Goal: Information Seeking & Learning: Learn about a topic

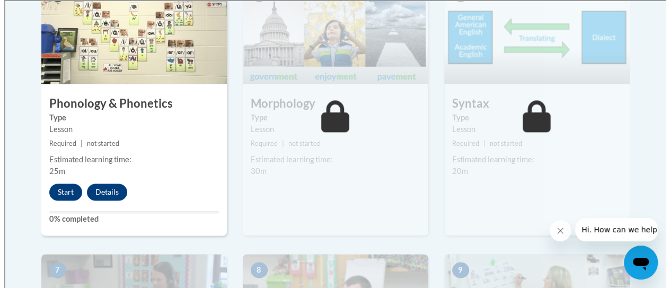
scroll to position [722, 0]
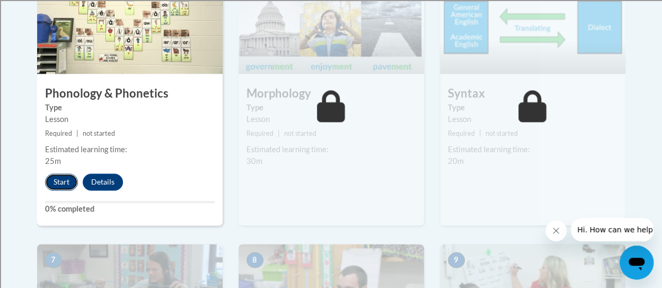
click at [64, 187] on button "Start" at bounding box center [61, 181] width 33 height 17
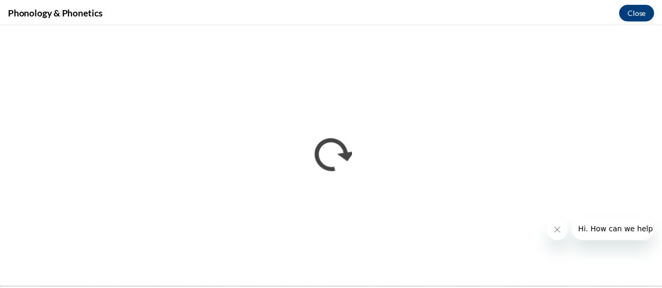
scroll to position [0, 0]
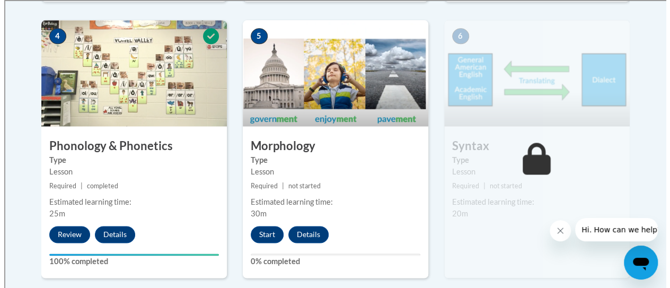
scroll to position [669, 0]
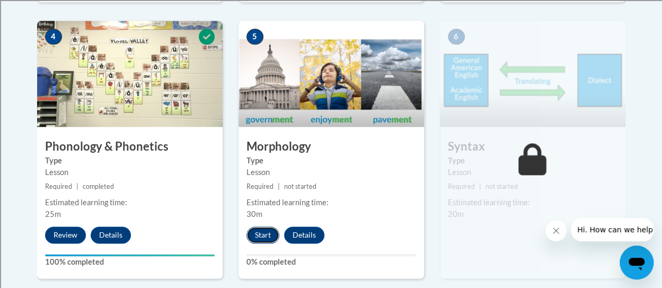
click at [260, 233] on button "Start" at bounding box center [262, 234] width 33 height 17
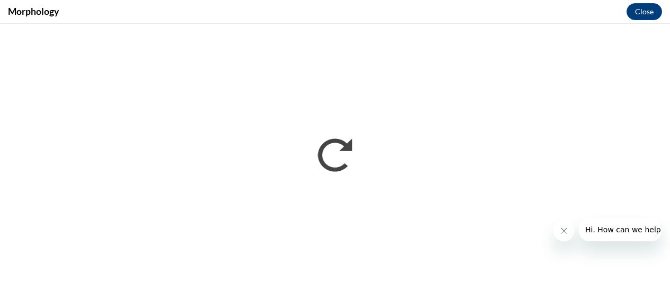
scroll to position [0, 0]
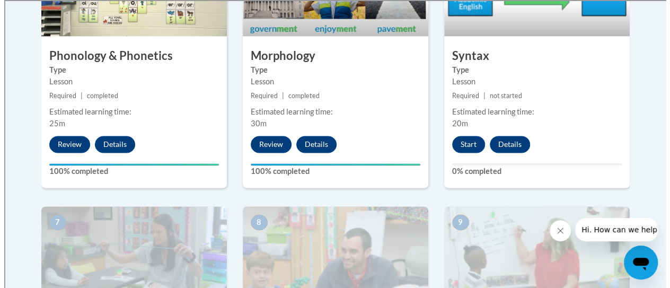
scroll to position [763, 0]
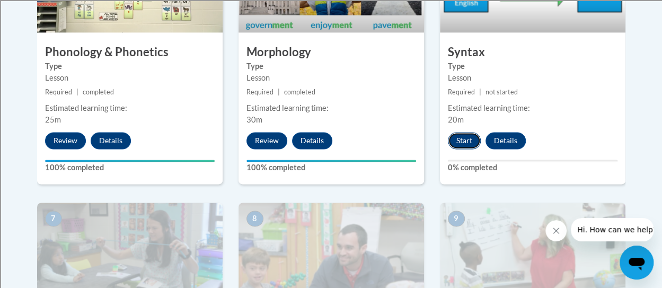
click at [465, 139] on button "Start" at bounding box center [464, 140] width 33 height 17
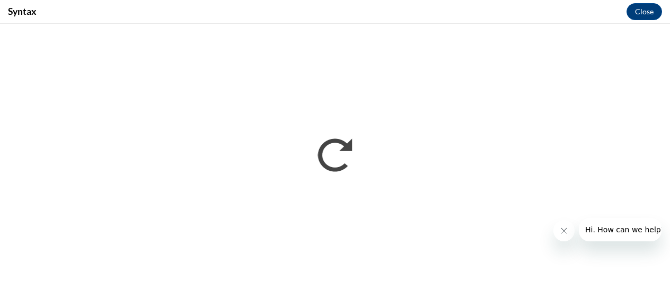
scroll to position [0, 0]
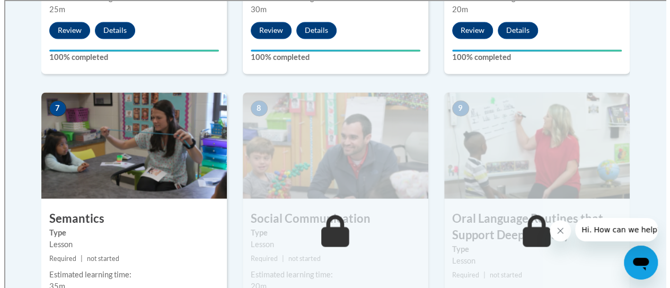
scroll to position [980, 0]
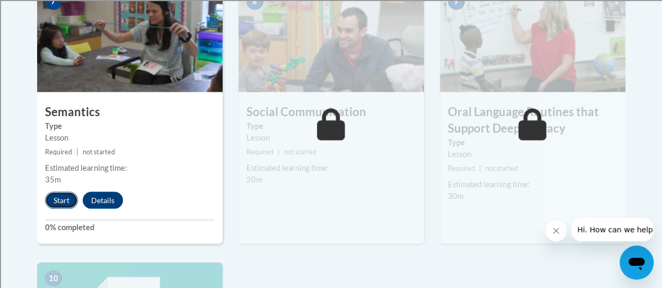
click at [63, 201] on button "Start" at bounding box center [61, 199] width 33 height 17
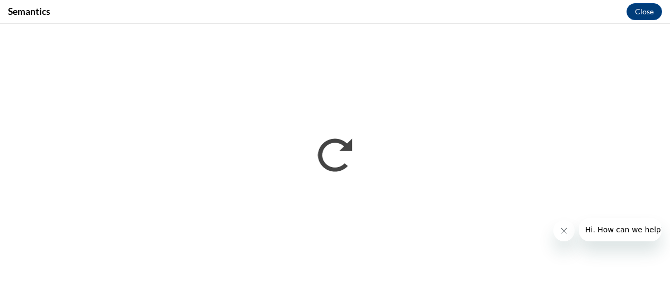
scroll to position [0, 0]
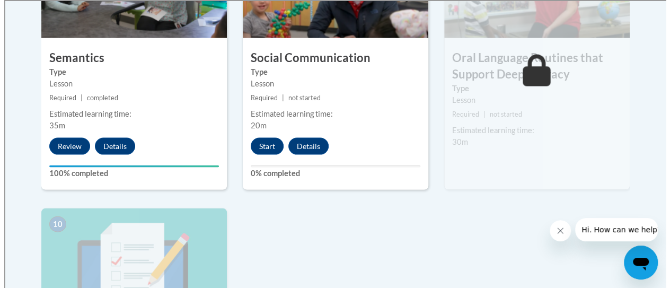
scroll to position [1035, 0]
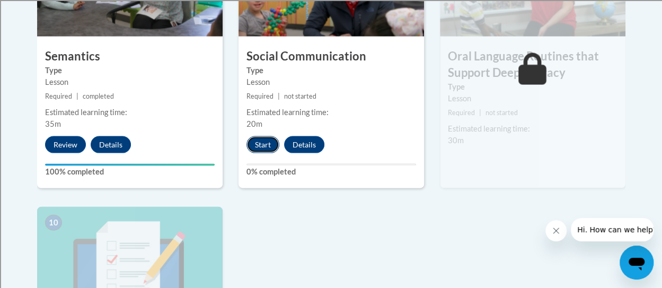
click at [262, 143] on button "Start" at bounding box center [262, 144] width 33 height 17
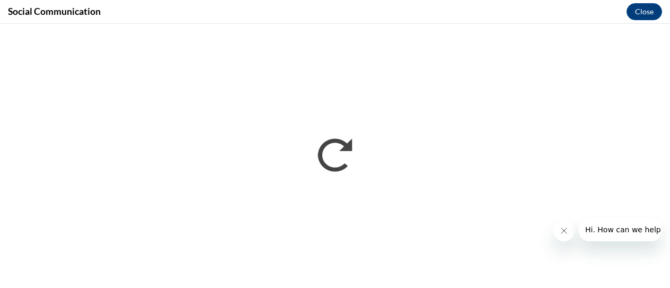
scroll to position [0, 0]
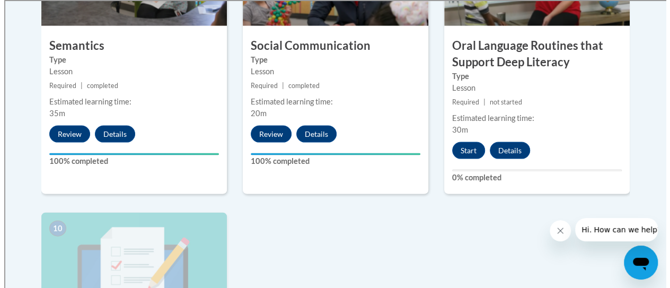
scroll to position [1046, 0]
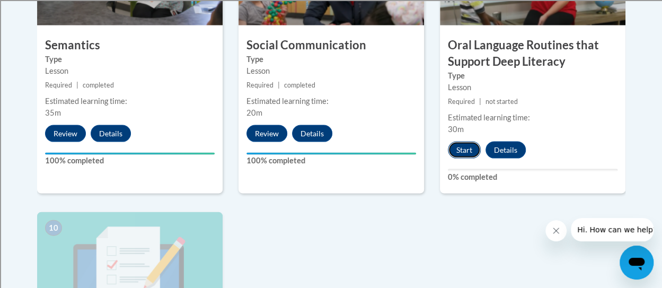
click at [463, 149] on button "Start" at bounding box center [464, 149] width 33 height 17
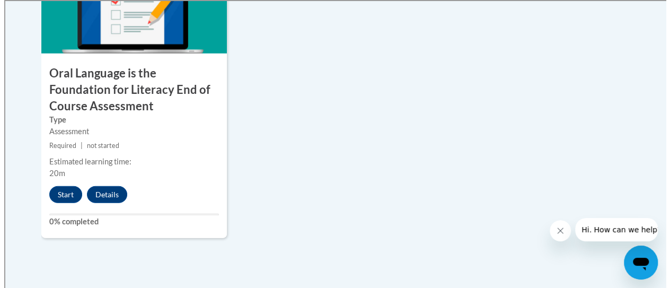
scroll to position [1310, 0]
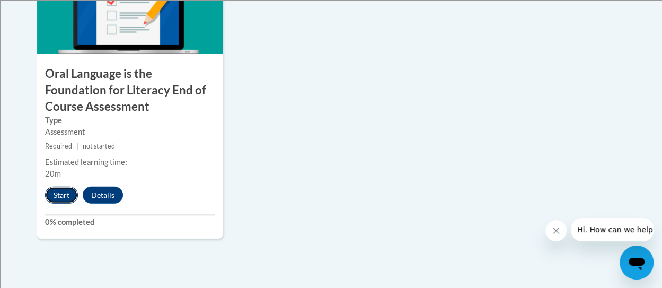
click at [63, 195] on button "Start" at bounding box center [61, 195] width 33 height 17
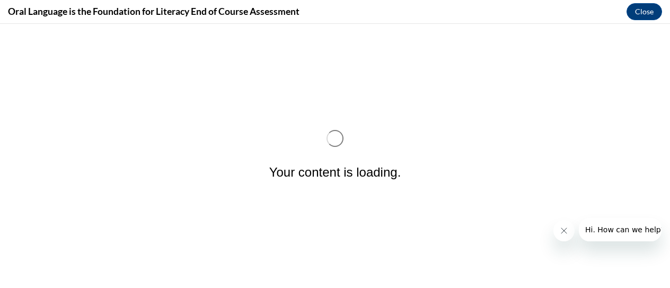
scroll to position [0, 0]
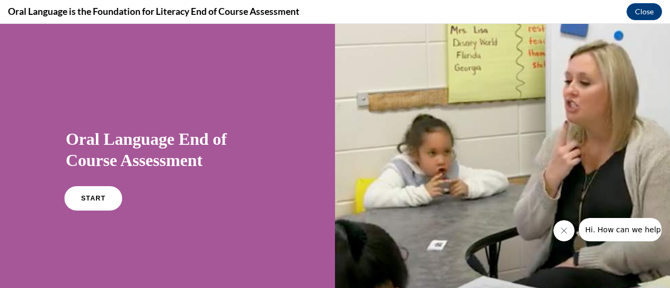
click at [104, 202] on link "START" at bounding box center [93, 198] width 58 height 24
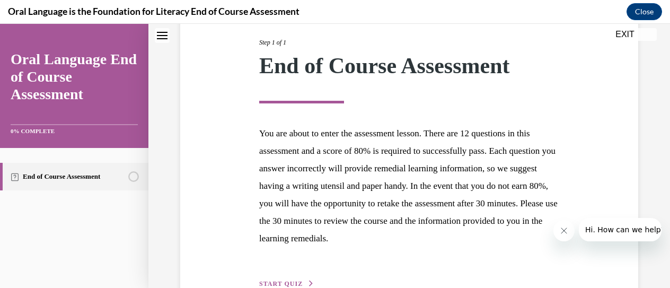
scroll to position [149, 0]
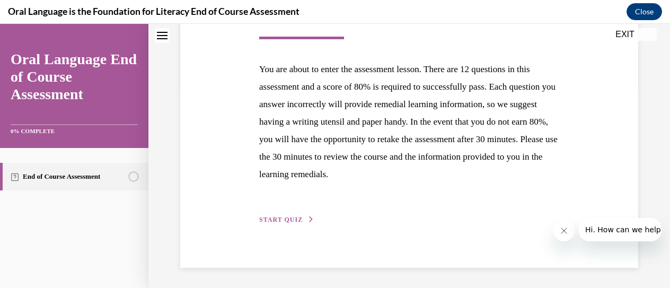
click at [290, 220] on span "START QUIZ" at bounding box center [280, 219] width 43 height 7
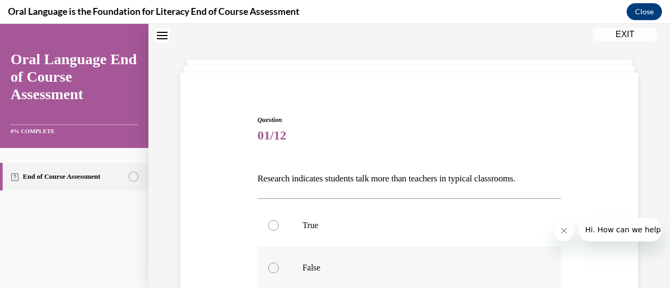
click at [276, 266] on div at bounding box center [273, 267] width 11 height 11
click at [276, 266] on input "False" at bounding box center [273, 267] width 11 height 11
radio input "true"
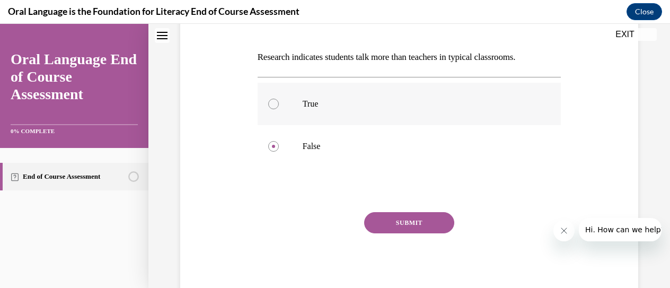
scroll to position [152, 0]
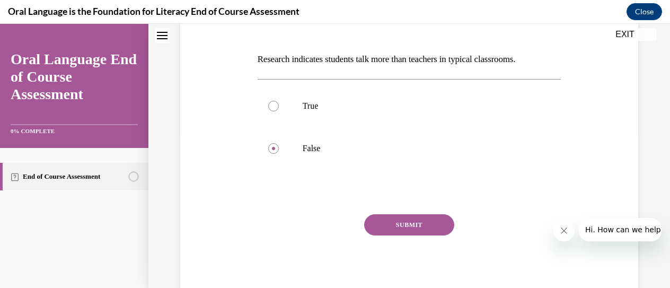
click at [394, 225] on button "SUBMIT" at bounding box center [409, 224] width 90 height 21
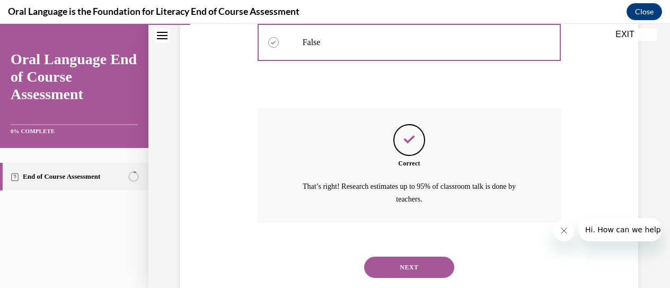
scroll to position [260, 0]
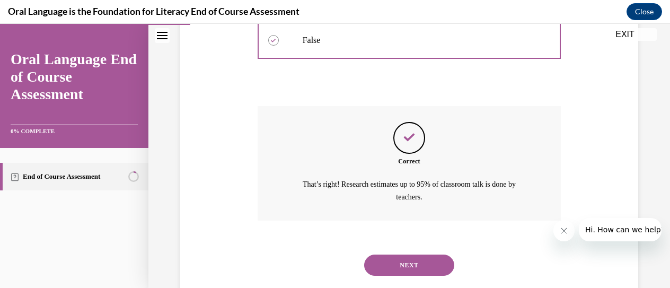
click at [413, 266] on button "NEXT" at bounding box center [409, 264] width 90 height 21
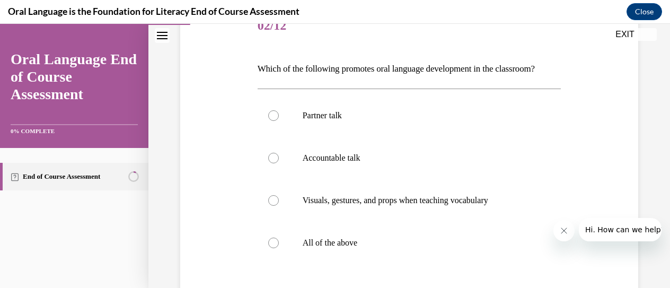
scroll to position [139, 0]
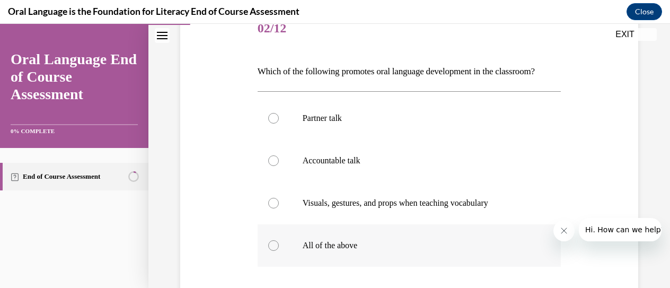
click at [278, 260] on label "All of the above" at bounding box center [410, 245] width 304 height 42
click at [278, 251] on input "All of the above" at bounding box center [273, 245] width 11 height 11
radio input "true"
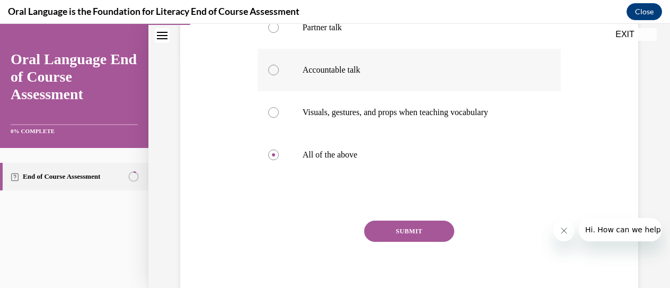
scroll to position [252, 0]
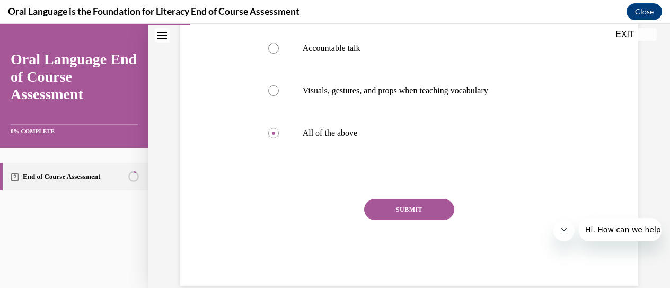
click at [433, 220] on button "SUBMIT" at bounding box center [409, 209] width 90 height 21
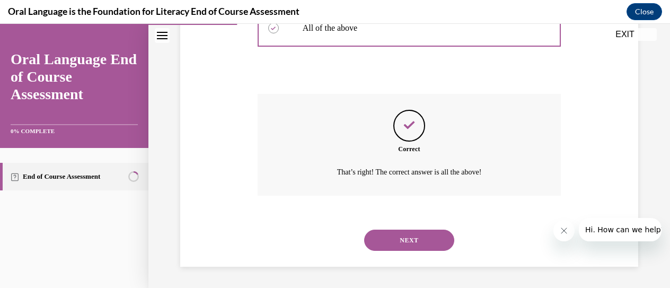
click at [424, 237] on button "NEXT" at bounding box center [409, 239] width 90 height 21
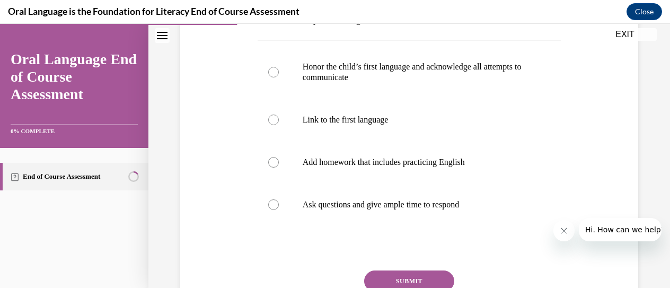
scroll to position [208, 0]
click at [269, 161] on div at bounding box center [273, 162] width 11 height 11
click at [269, 161] on input "Add homework that includes practicing English" at bounding box center [273, 162] width 11 height 11
radio input "true"
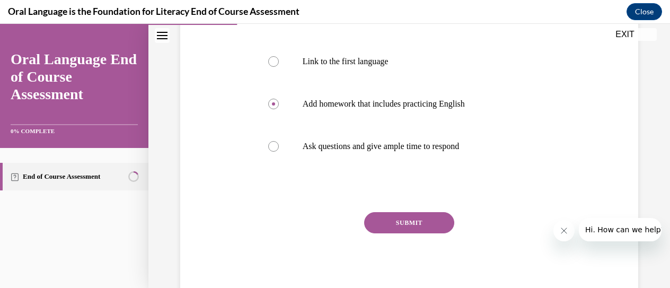
scroll to position [266, 0]
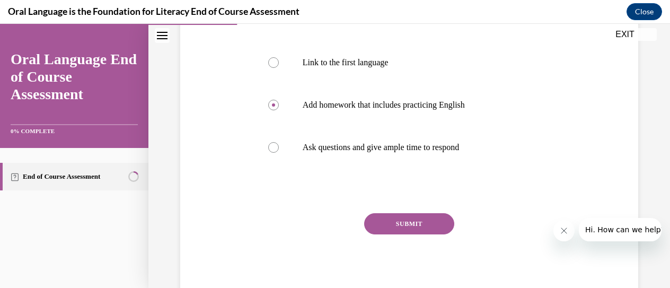
click at [404, 215] on button "SUBMIT" at bounding box center [409, 223] width 90 height 21
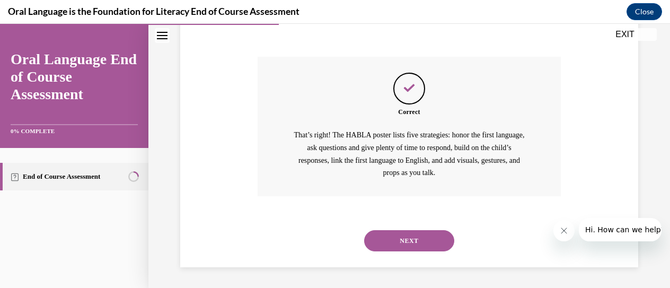
click at [400, 244] on button "NEXT" at bounding box center [409, 240] width 90 height 21
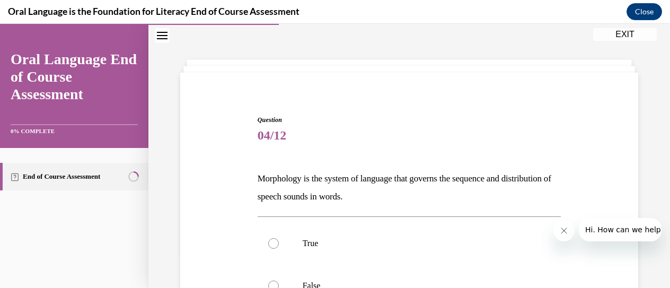
scroll to position [100, 0]
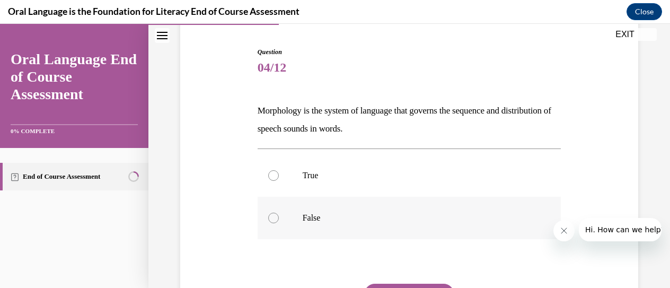
click at [278, 217] on label "False" at bounding box center [410, 218] width 304 height 42
click at [278, 217] on input "False" at bounding box center [273, 218] width 11 height 11
radio input "true"
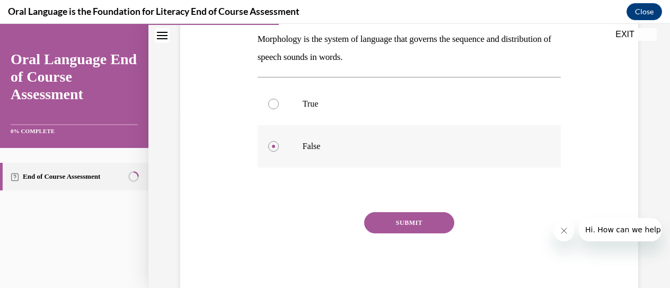
scroll to position [171, 0]
click at [390, 231] on button "SUBMIT" at bounding box center [409, 223] width 90 height 21
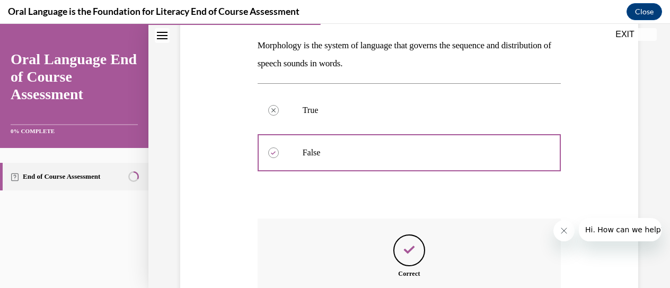
scroll to position [141, 0]
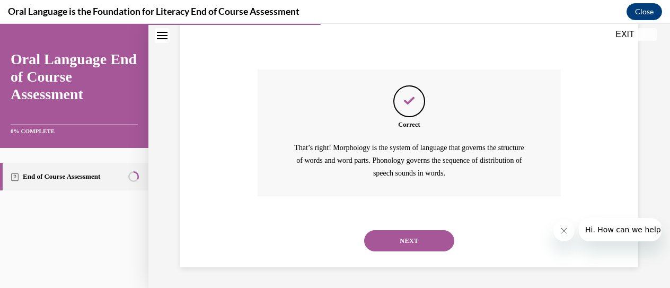
click at [394, 240] on button "NEXT" at bounding box center [409, 240] width 90 height 21
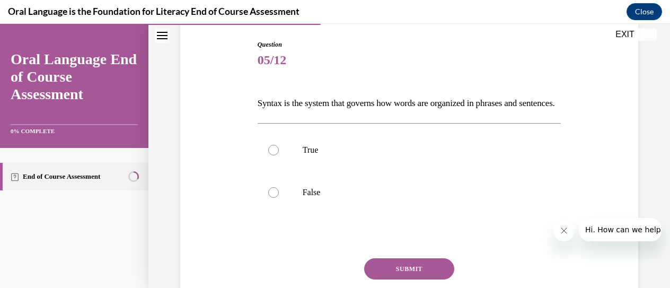
scroll to position [110, 0]
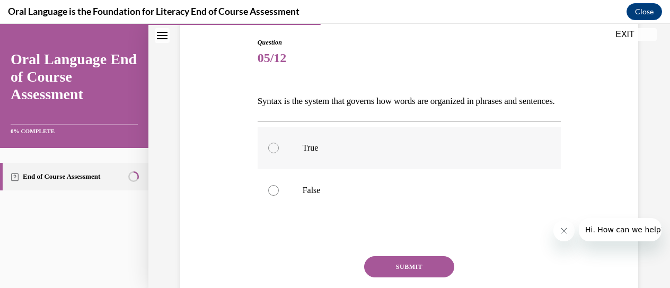
click at [276, 162] on label "True" at bounding box center [410, 148] width 304 height 42
click at [276, 153] on input "True" at bounding box center [273, 148] width 11 height 11
radio input "true"
click at [405, 277] on button "SUBMIT" at bounding box center [409, 266] width 90 height 21
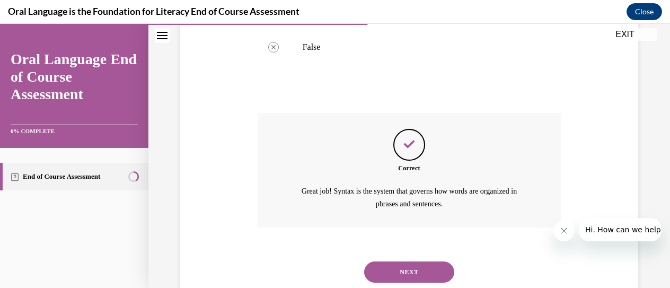
click at [405, 282] on button "NEXT" at bounding box center [409, 271] width 90 height 21
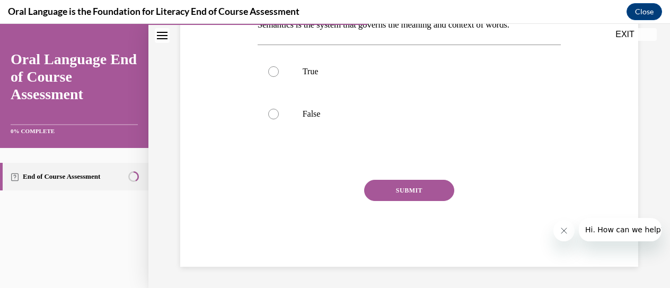
scroll to position [32, 0]
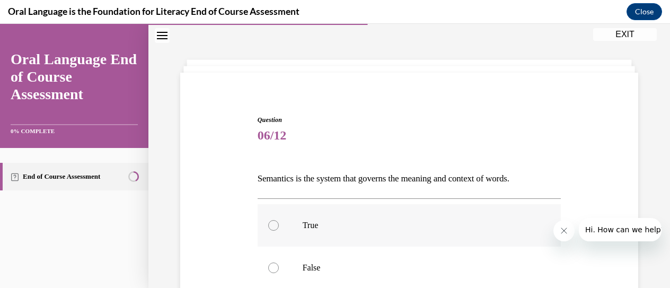
click at [275, 238] on label "True" at bounding box center [410, 225] width 304 height 42
click at [275, 231] on input "True" at bounding box center [273, 225] width 11 height 11
radio input "true"
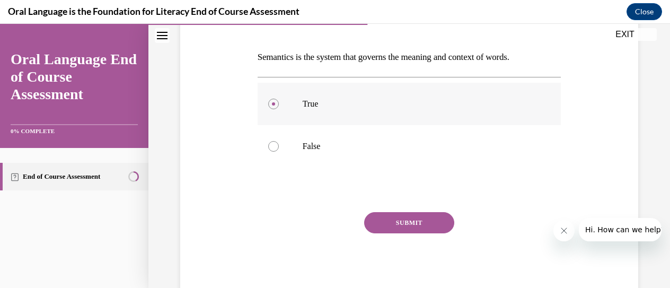
scroll to position [154, 0]
click at [415, 217] on button "SUBMIT" at bounding box center [409, 222] width 90 height 21
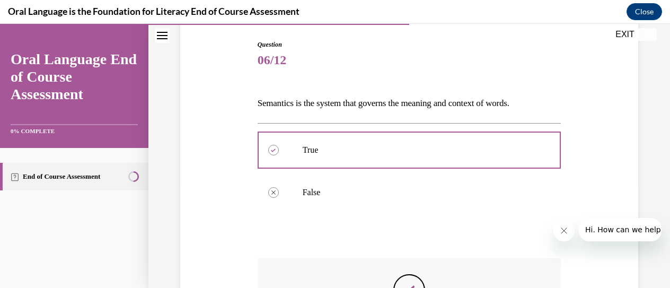
scroll to position [105, 0]
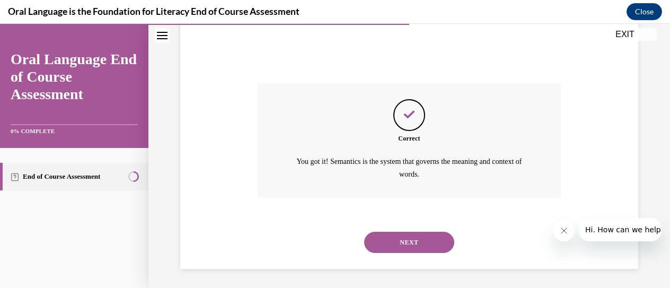
click at [416, 247] on button "NEXT" at bounding box center [409, 242] width 90 height 21
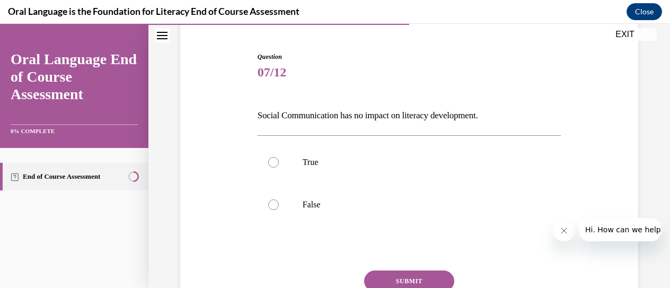
scroll to position [100, 0]
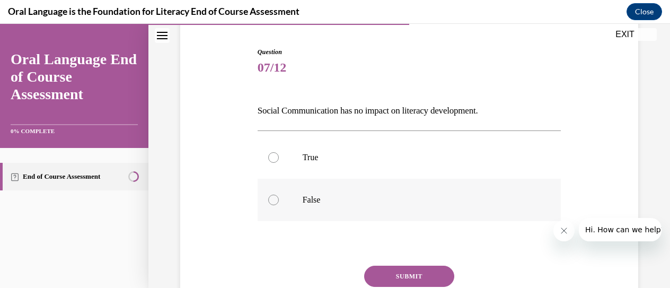
click at [300, 214] on label "False" at bounding box center [410, 200] width 304 height 42
click at [279, 205] on input "False" at bounding box center [273, 199] width 11 height 11
radio input "true"
click at [404, 277] on button "SUBMIT" at bounding box center [409, 276] width 90 height 21
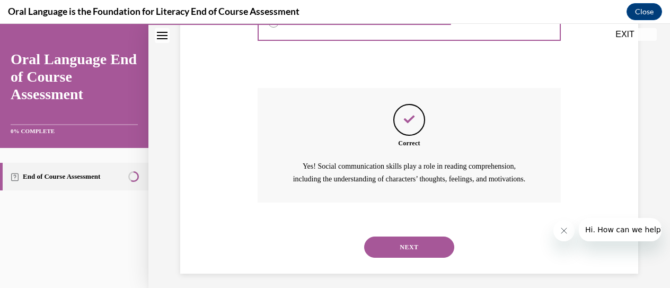
scroll to position [296, 0]
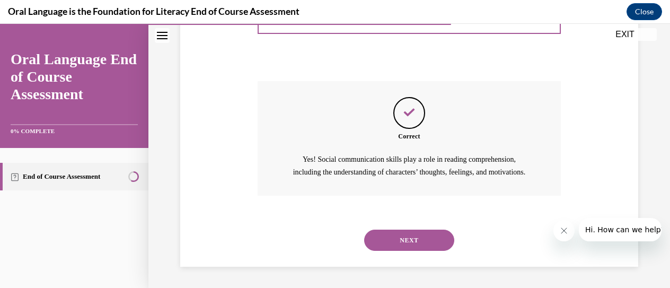
click at [415, 237] on button "NEXT" at bounding box center [409, 239] width 90 height 21
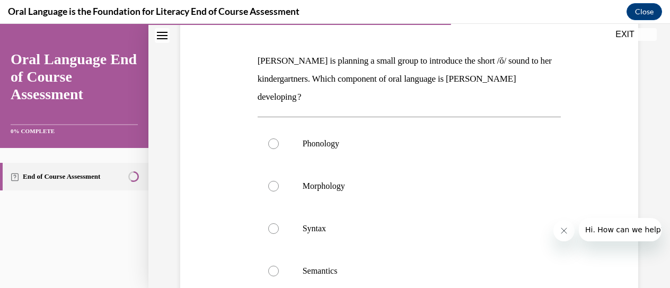
scroll to position [149, 0]
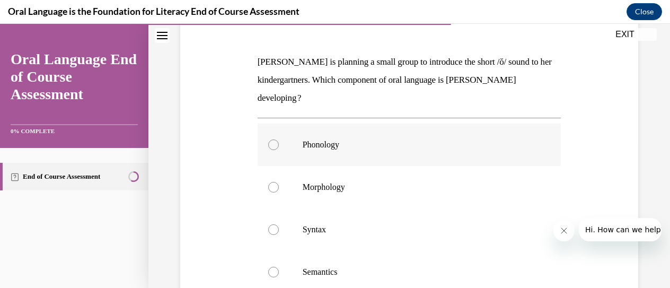
click at [273, 147] on div at bounding box center [273, 144] width 11 height 11
click at [273, 147] on input "Phonology" at bounding box center [273, 144] width 11 height 11
radio input "true"
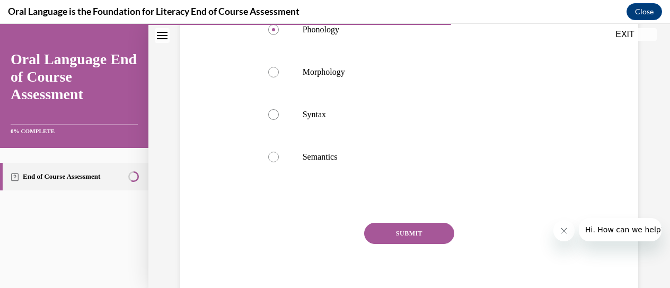
scroll to position [264, 0]
click at [406, 232] on button "SUBMIT" at bounding box center [409, 232] width 90 height 21
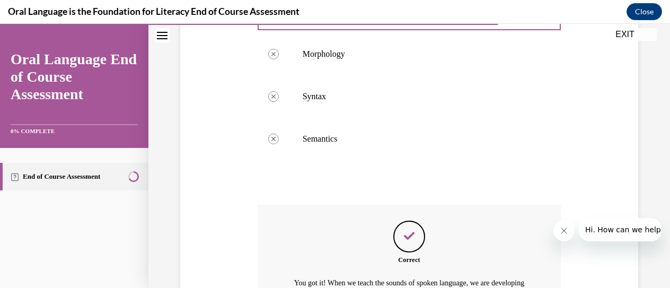
scroll to position [291, 0]
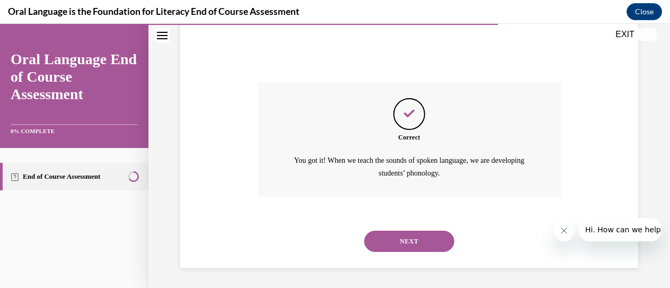
click at [404, 241] on button "NEXT" at bounding box center [409, 241] width 90 height 21
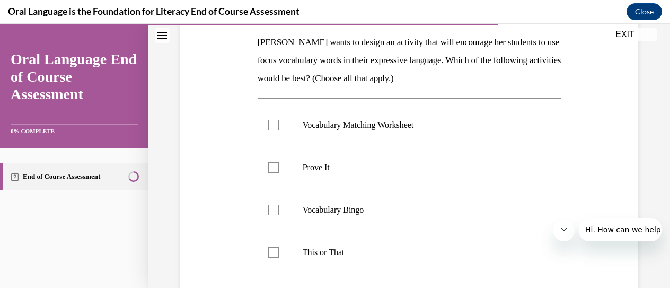
scroll to position [167, 0]
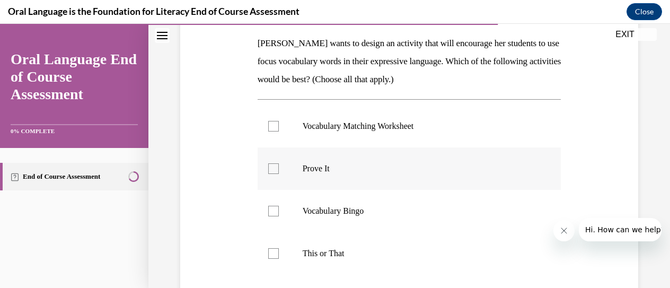
click at [276, 165] on div at bounding box center [273, 168] width 11 height 11
click at [276, 165] on input "Prove It" at bounding box center [273, 168] width 11 height 11
checkbox input "true"
click at [270, 213] on div at bounding box center [273, 211] width 11 height 11
click at [270, 213] on input "Vocabulary Bingo" at bounding box center [273, 211] width 11 height 11
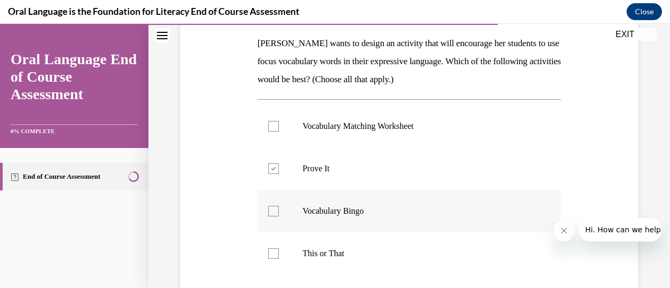
checkbox input "true"
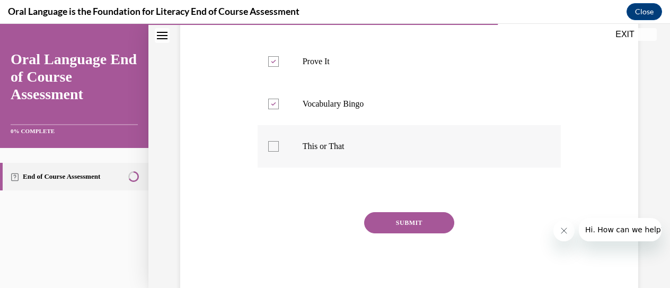
scroll to position [274, 0]
click at [410, 226] on button "SUBMIT" at bounding box center [409, 223] width 90 height 21
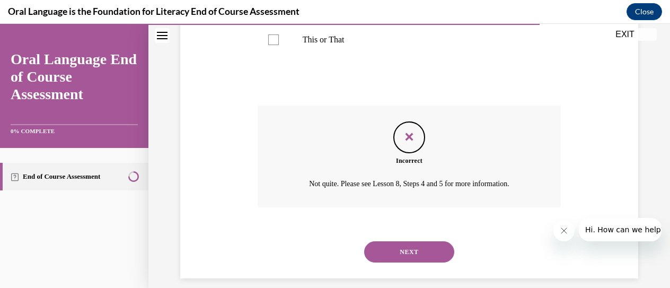
scroll to position [382, 0]
click at [400, 249] on button "NEXT" at bounding box center [409, 251] width 90 height 21
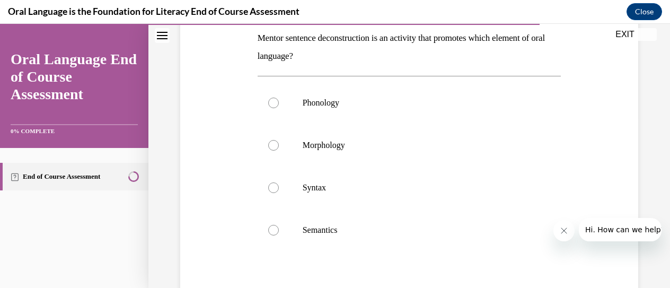
scroll to position [176, 0]
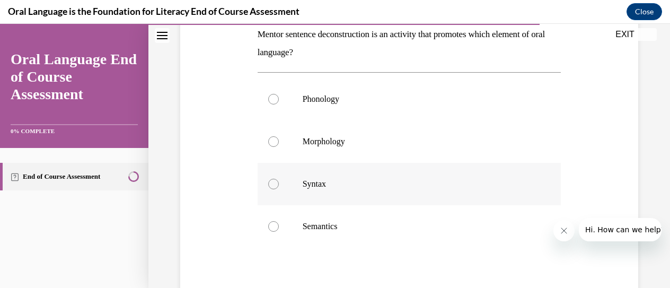
click at [268, 180] on div at bounding box center [273, 184] width 11 height 11
click at [268, 180] on input "Syntax" at bounding box center [273, 184] width 11 height 11
radio input "true"
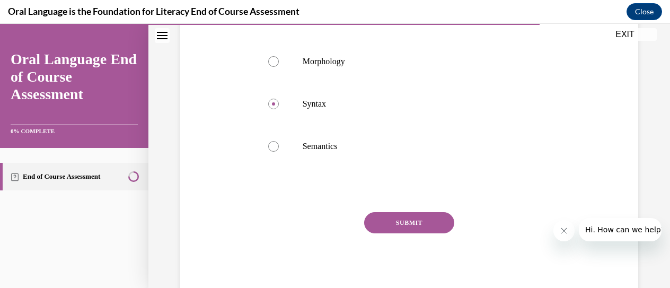
scroll to position [254, 0]
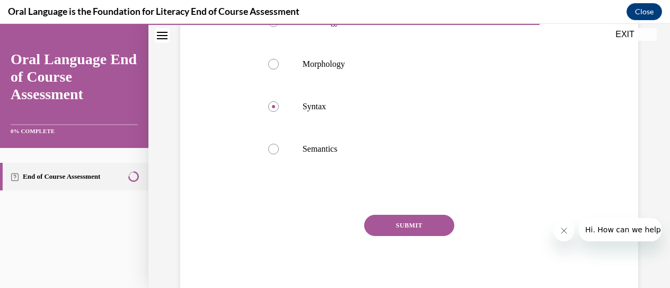
click at [444, 225] on button "SUBMIT" at bounding box center [409, 225] width 90 height 21
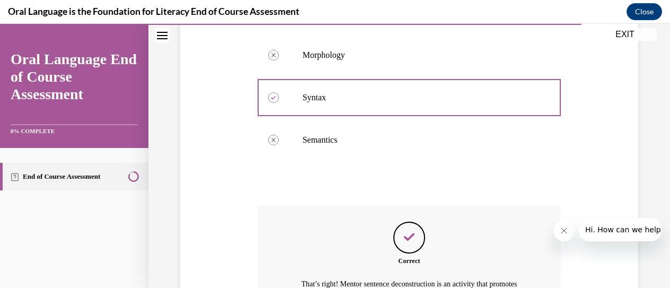
scroll to position [264, 0]
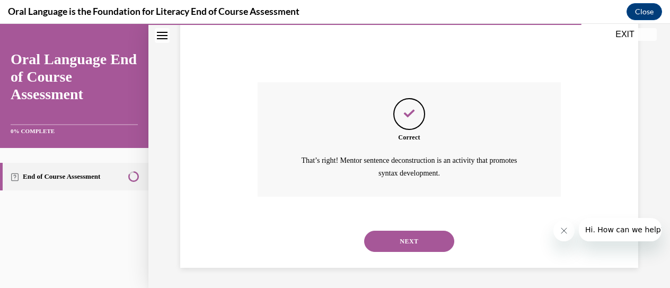
click at [415, 240] on button "NEXT" at bounding box center [409, 241] width 90 height 21
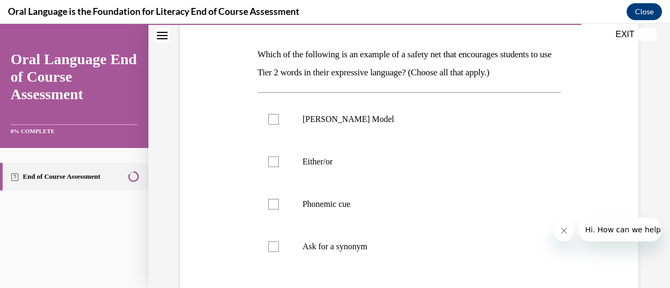
scroll to position [158, 0]
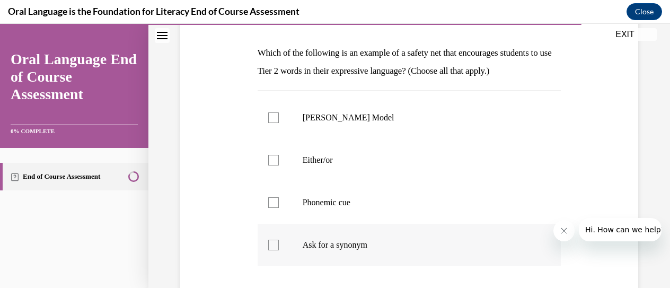
click at [270, 244] on div at bounding box center [273, 245] width 11 height 11
click at [270, 244] on input "Ask for a synonym" at bounding box center [273, 245] width 11 height 11
checkbox input "true"
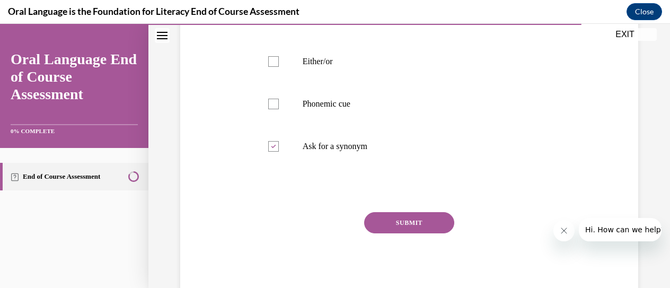
click at [405, 221] on button "SUBMIT" at bounding box center [409, 222] width 90 height 21
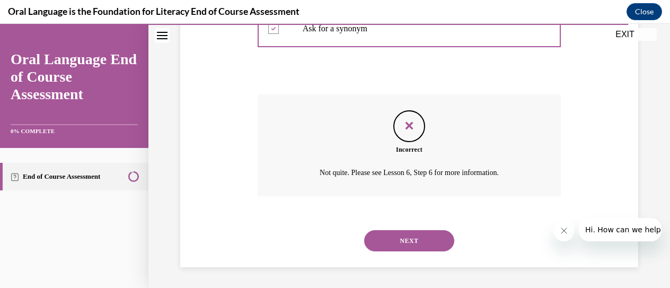
scroll to position [374, 0]
click at [393, 239] on button "NEXT" at bounding box center [409, 241] width 90 height 21
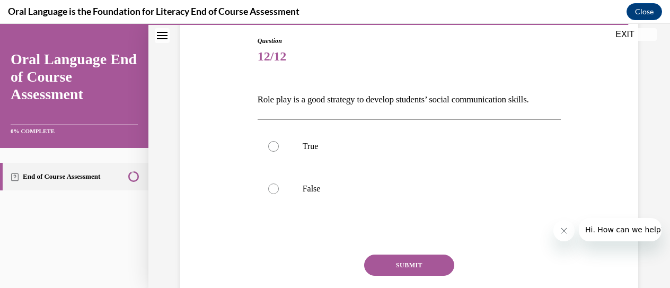
scroll to position [112, 0]
click at [278, 140] on label "True" at bounding box center [410, 145] width 304 height 42
click at [278, 140] on input "True" at bounding box center [273, 145] width 11 height 11
radio input "true"
click at [410, 266] on button "SUBMIT" at bounding box center [409, 263] width 90 height 21
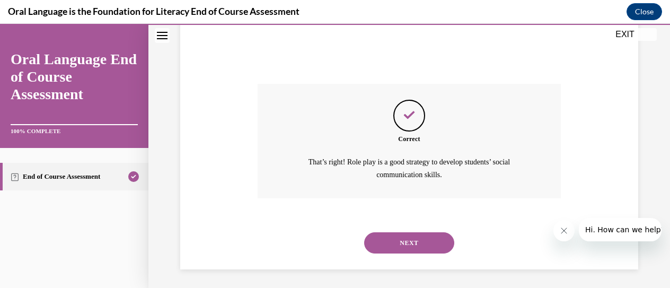
click at [379, 239] on button "NEXT" at bounding box center [409, 242] width 90 height 21
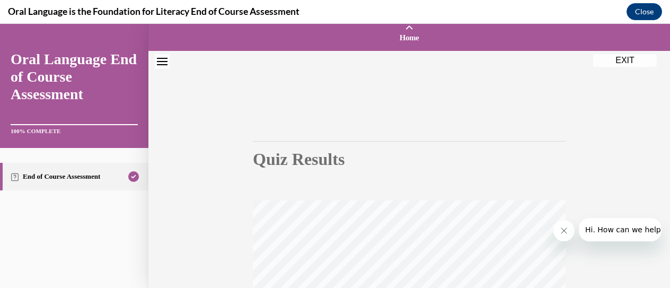
scroll to position [25, 0]
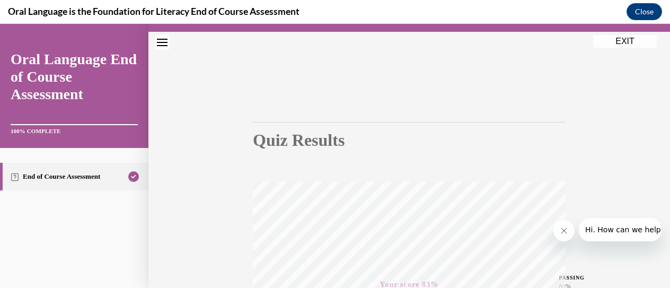
click at [617, 39] on button "EXIT" at bounding box center [625, 41] width 64 height 13
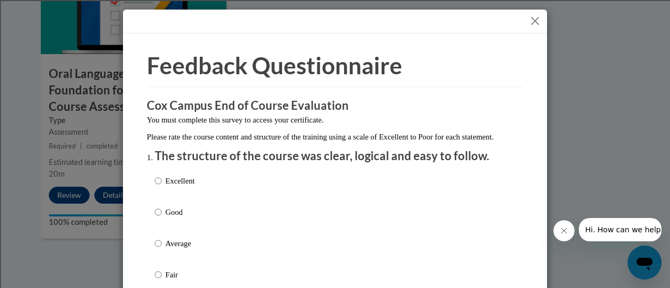
click at [182, 201] on label "Excellent" at bounding box center [175, 189] width 40 height 29
click at [162, 187] on input "Excellent" at bounding box center [158, 181] width 7 height 12
radio input "true"
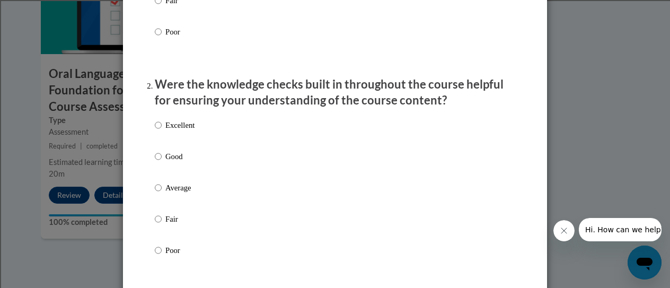
scroll to position [272, 0]
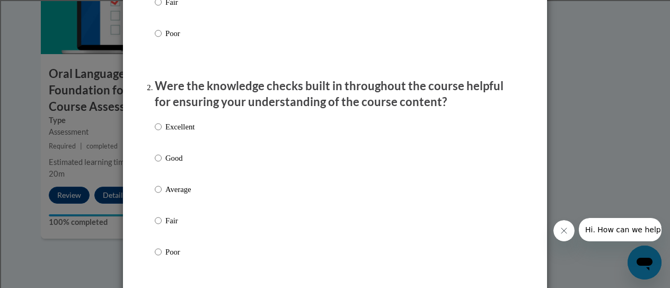
click at [179, 132] on p "Excellent" at bounding box center [179, 127] width 29 height 12
click at [162, 132] on input "Excellent" at bounding box center [158, 127] width 7 height 12
radio input "true"
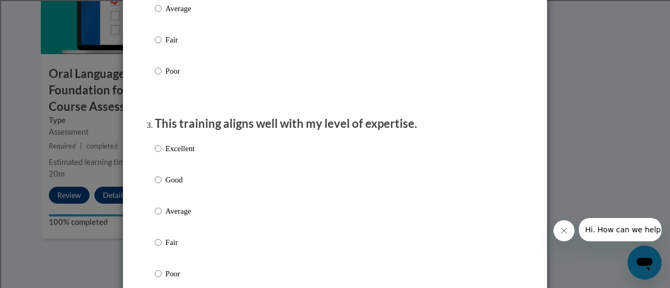
scroll to position [457, 0]
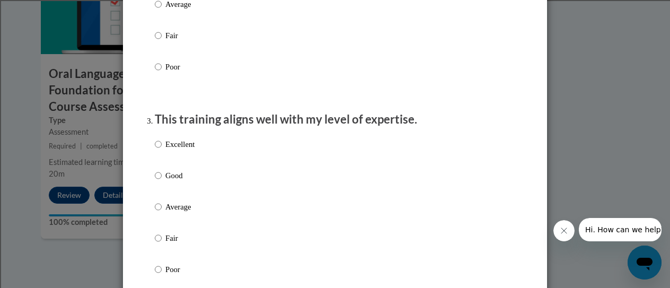
click at [165, 213] on p "Average" at bounding box center [179, 207] width 29 height 12
click at [162, 213] on input "Average" at bounding box center [158, 207] width 7 height 12
radio input "true"
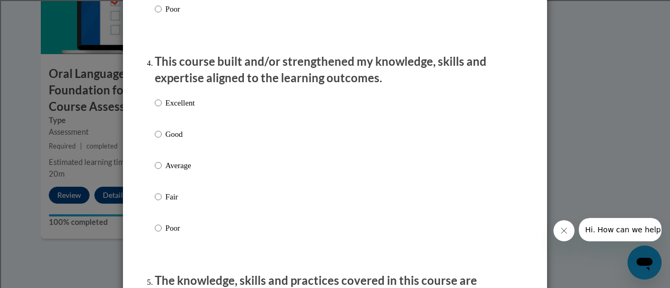
scroll to position [732, 0]
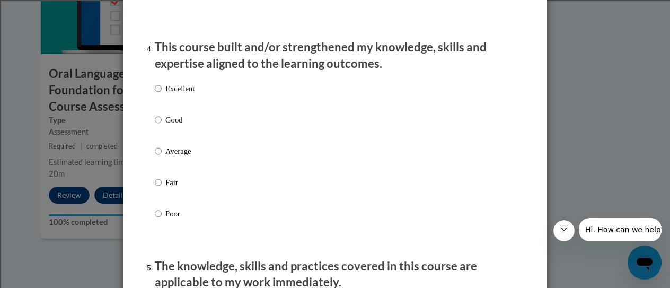
click at [167, 126] on p "Good" at bounding box center [179, 120] width 29 height 12
click at [162, 126] on input "Good" at bounding box center [158, 120] width 7 height 12
radio input "true"
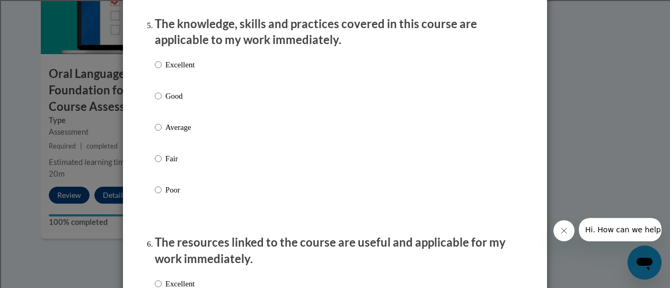
scroll to position [976, 0]
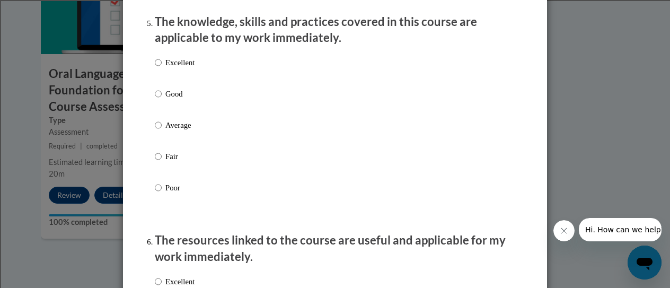
click at [184, 131] on p "Average" at bounding box center [179, 125] width 29 height 12
click at [162, 131] on input "Average" at bounding box center [158, 125] width 7 height 12
radio input "true"
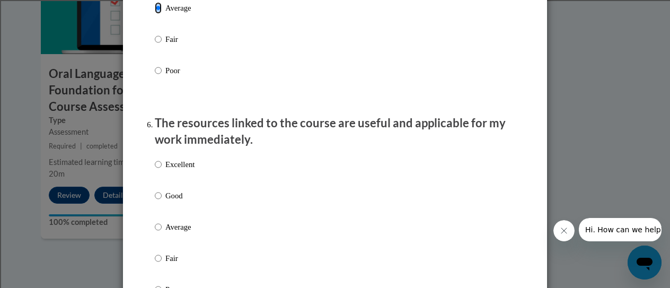
scroll to position [1103, 0]
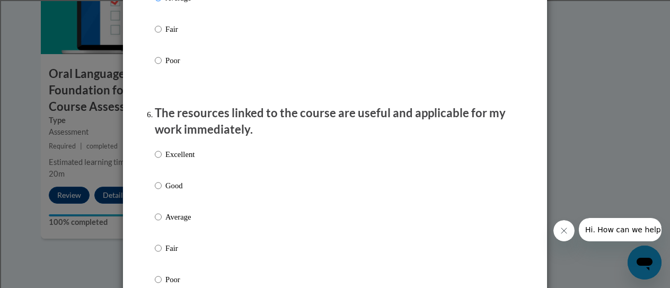
click at [175, 191] on p "Good" at bounding box center [179, 186] width 29 height 12
click at [162, 191] on input "Good" at bounding box center [158, 186] width 7 height 12
radio input "true"
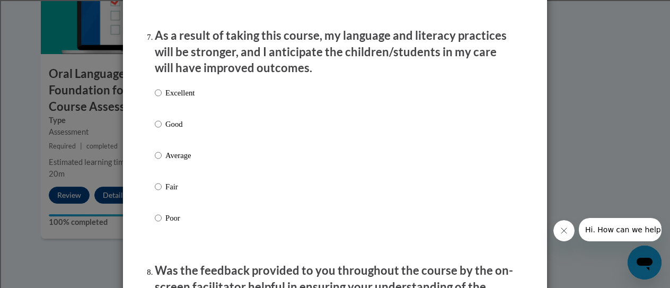
scroll to position [1398, 0]
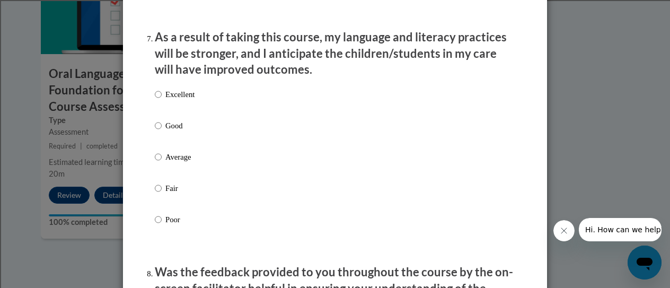
click at [171, 100] on p "Excellent" at bounding box center [179, 95] width 29 height 12
click at [162, 100] on input "Excellent" at bounding box center [158, 95] width 7 height 12
radio input "true"
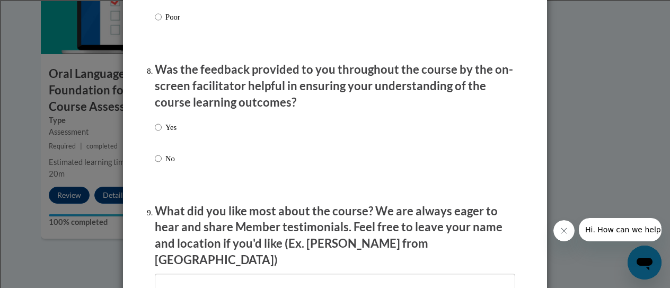
scroll to position [1600, 0]
click at [165, 134] on p "Yes" at bounding box center [170, 128] width 11 height 12
click at [162, 134] on input "Yes" at bounding box center [158, 128] width 7 height 12
radio input "true"
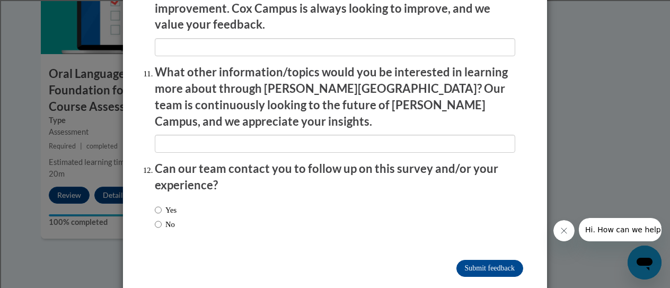
scroll to position [1915, 0]
click at [175, 208] on div "Yes No" at bounding box center [166, 217] width 22 height 37
click at [166, 219] on label "No" at bounding box center [165, 225] width 20 height 12
click at [162, 219] on input "No" at bounding box center [158, 225] width 7 height 12
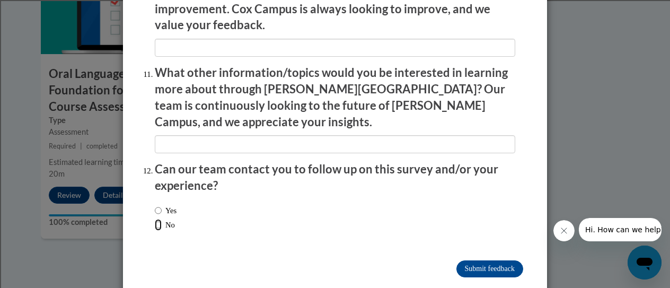
radio input "true"
click at [490, 260] on input "Submit feedback" at bounding box center [489, 268] width 67 height 17
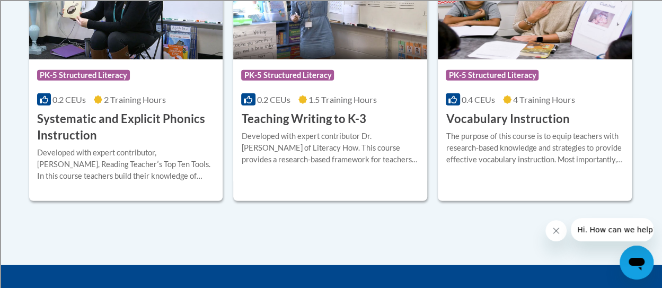
scroll to position [1347, 0]
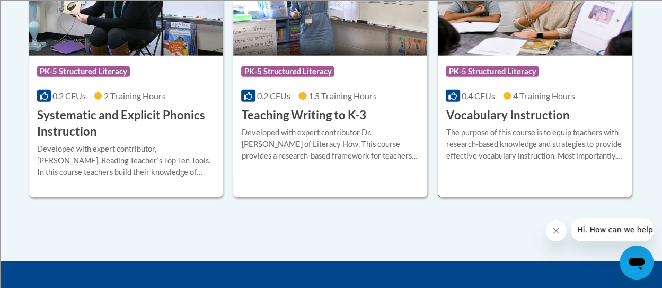
click at [484, 118] on h3 "Vocabulary Instruction" at bounding box center [507, 115] width 123 height 16
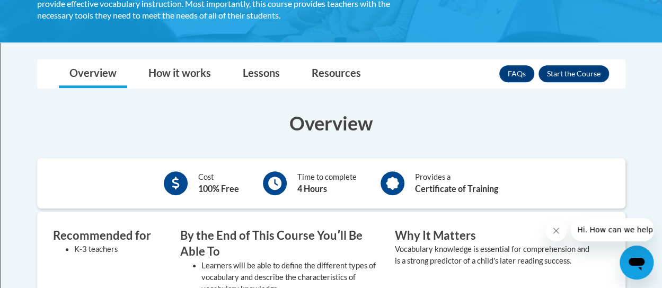
scroll to position [253, 0]
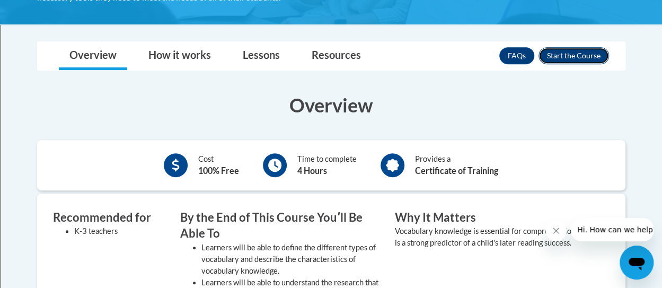
click at [573, 61] on button "Enroll" at bounding box center [573, 55] width 70 height 17
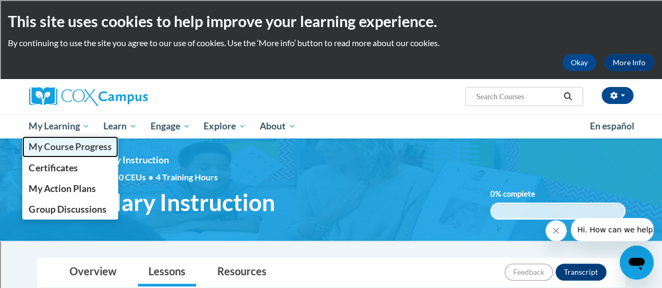
click at [74, 149] on span "My Course Progress" at bounding box center [70, 146] width 83 height 11
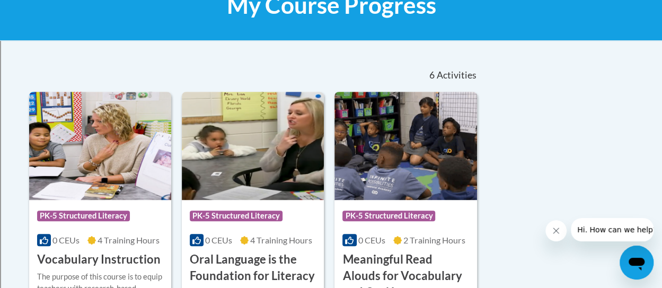
scroll to position [180, 0]
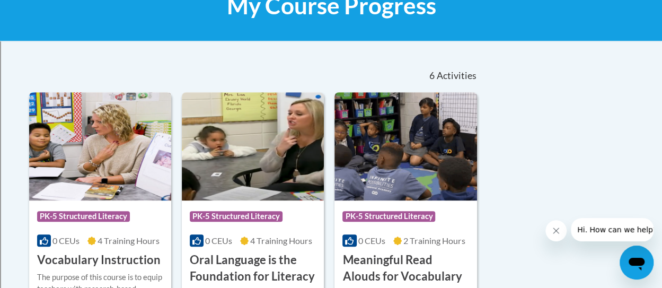
click at [98, 218] on span "PK-5 Structured Literacy" at bounding box center [83, 216] width 93 height 11
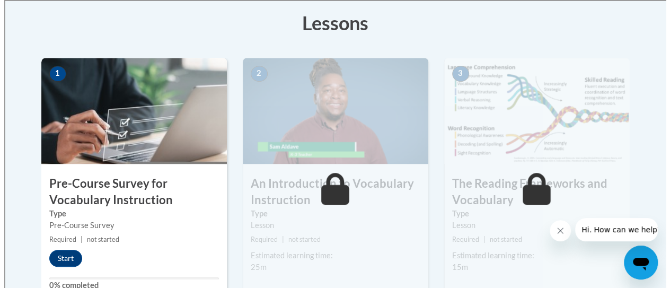
scroll to position [299, 0]
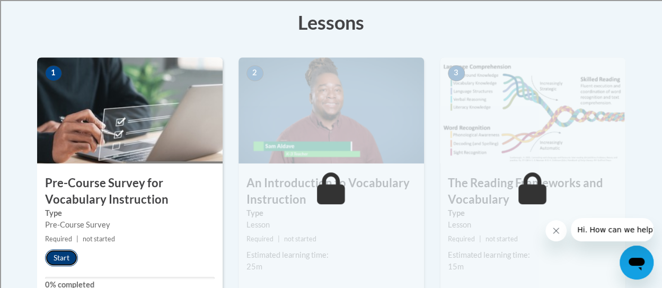
click at [67, 260] on button "Start" at bounding box center [61, 257] width 33 height 17
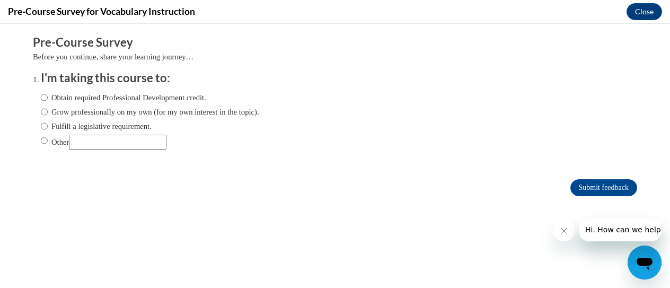
scroll to position [0, 0]
click at [101, 125] on label "Fulfill a legislative requirement." at bounding box center [96, 126] width 111 height 12
click at [48, 125] on input "Fulfill a legislative requirement." at bounding box center [44, 126] width 7 height 12
radio input "true"
click at [588, 185] on input "Submit feedback" at bounding box center [603, 187] width 67 height 17
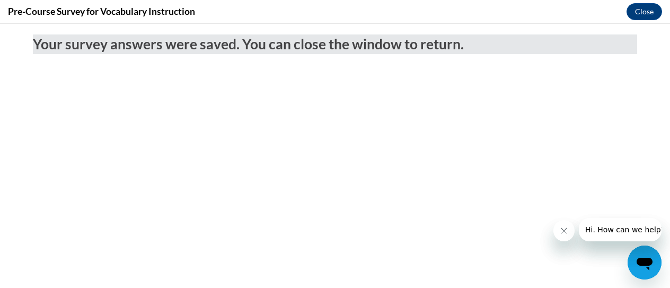
click at [567, 225] on button "Close message from company" at bounding box center [563, 230] width 21 height 21
click at [654, 8] on button "Close" at bounding box center [644, 11] width 36 height 17
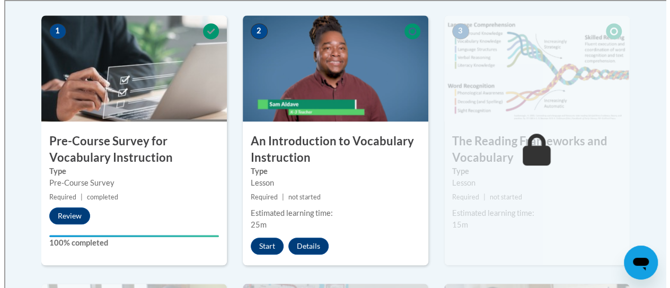
scroll to position [341, 0]
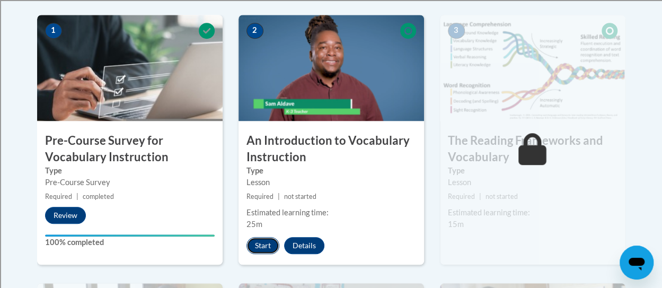
click at [266, 244] on button "Start" at bounding box center [262, 245] width 33 height 17
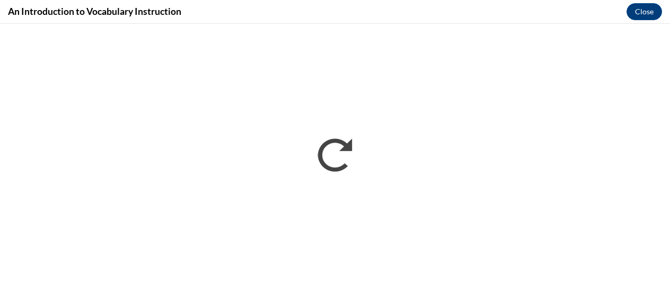
scroll to position [0, 0]
